Goal: Information Seeking & Learning: Understand process/instructions

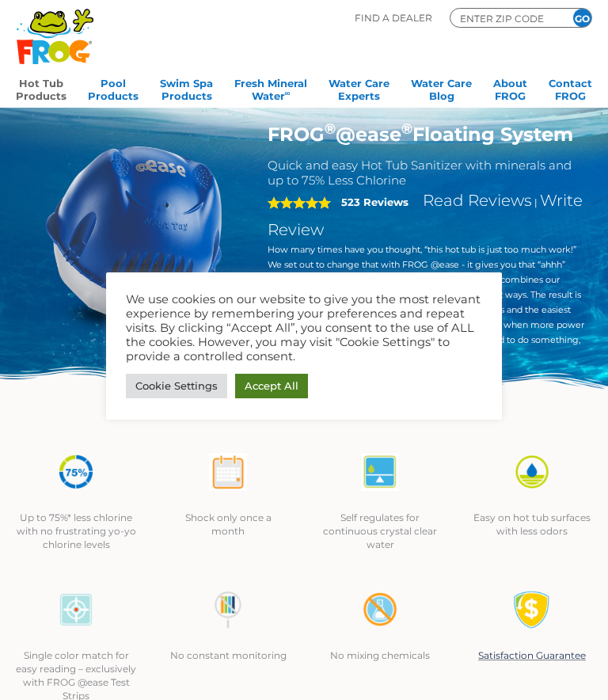
click at [247, 380] on link "Accept All" at bounding box center [271, 386] width 73 height 25
click at [264, 389] on img at bounding box center [304, 399] width 608 height 66
click at [251, 389] on img at bounding box center [304, 399] width 608 height 66
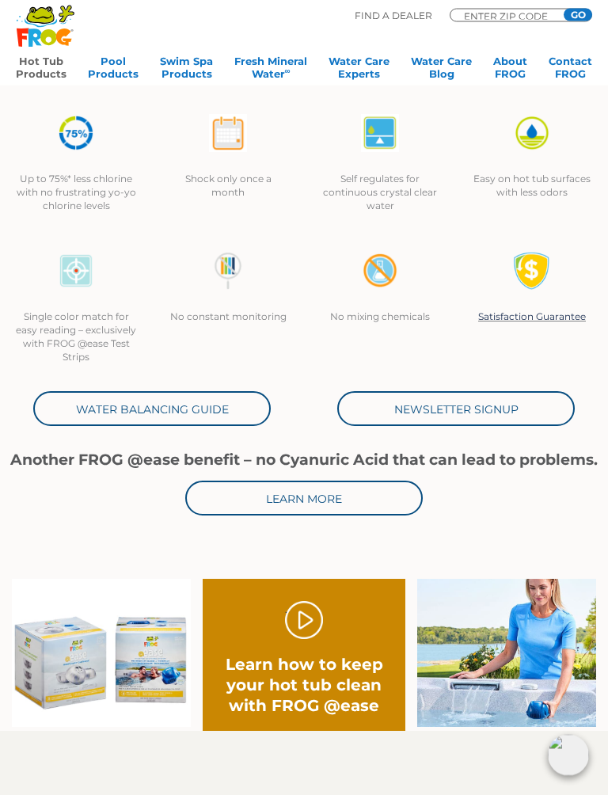
scroll to position [460, 0]
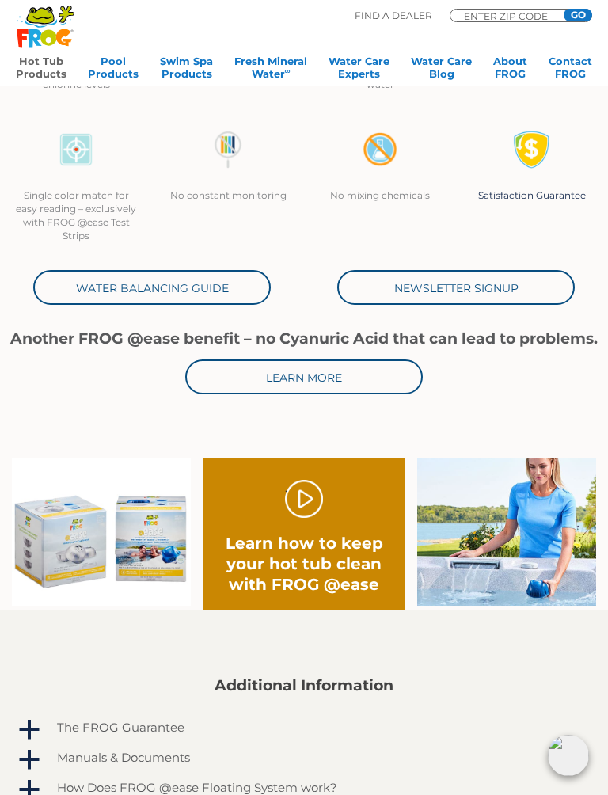
click at [290, 497] on link "." at bounding box center [304, 499] width 38 height 38
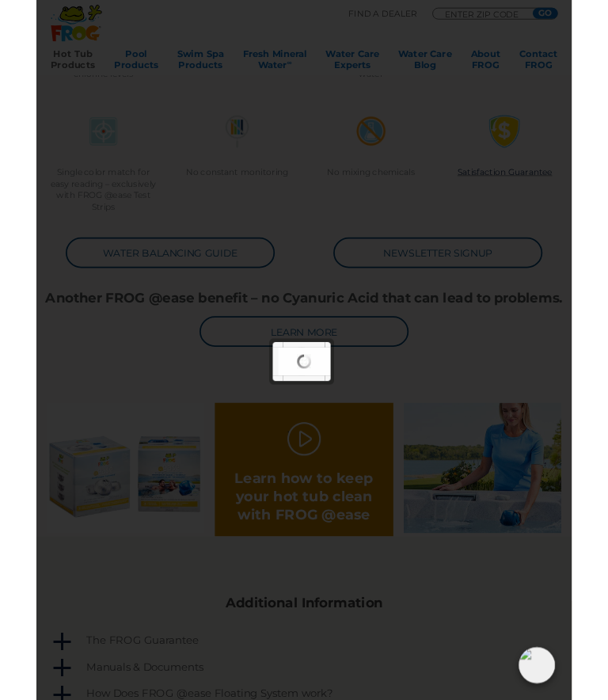
scroll to position [511, 0]
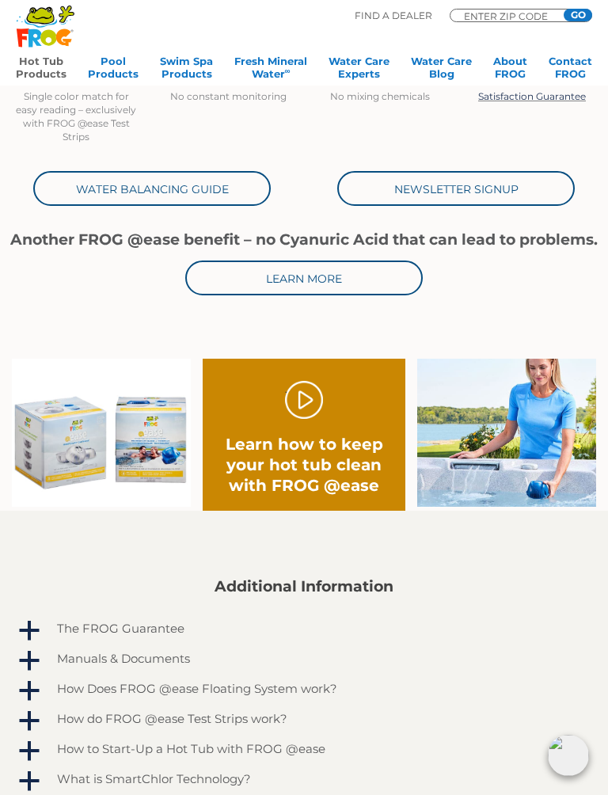
scroll to position [578, 0]
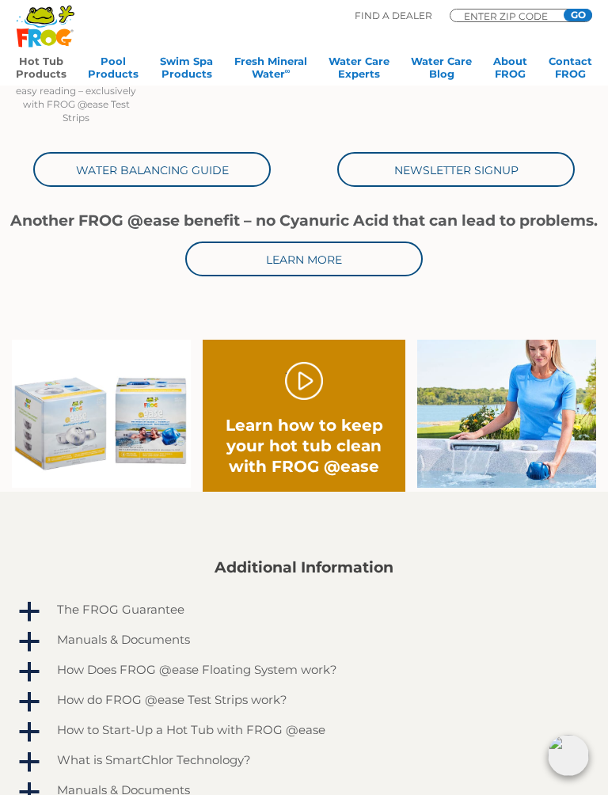
click at [80, 632] on div "Manuals & Documents" at bounding box center [283, 638] width 461 height 21
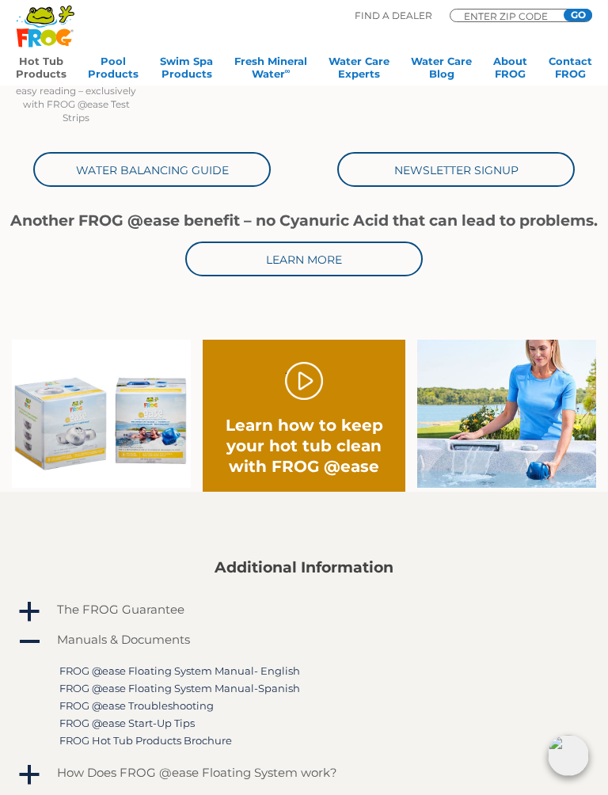
click at [87, 670] on link "FROG @ease Floating System Manual- English" at bounding box center [179, 670] width 241 height 13
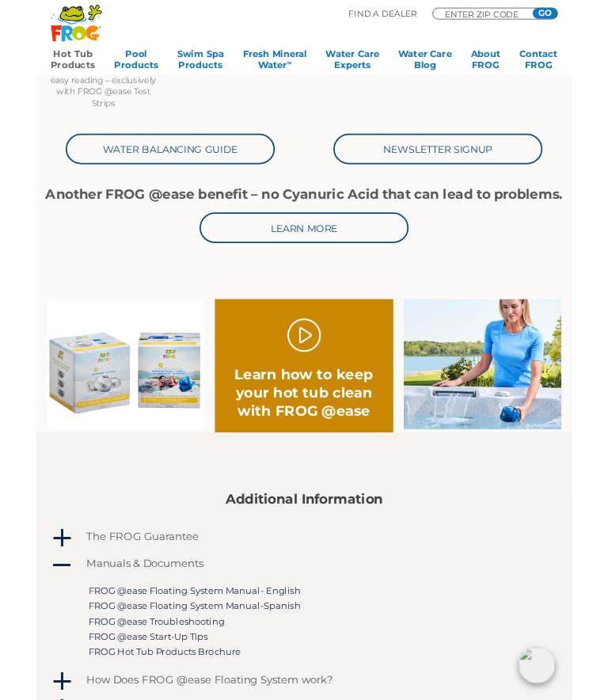
scroll to position [628, 0]
